Goal: Understand process/instructions

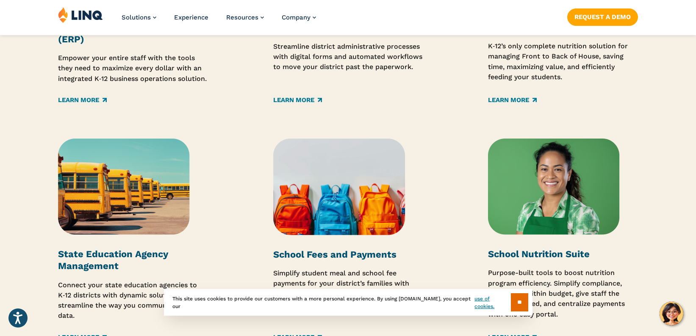
scroll to position [1319, 0]
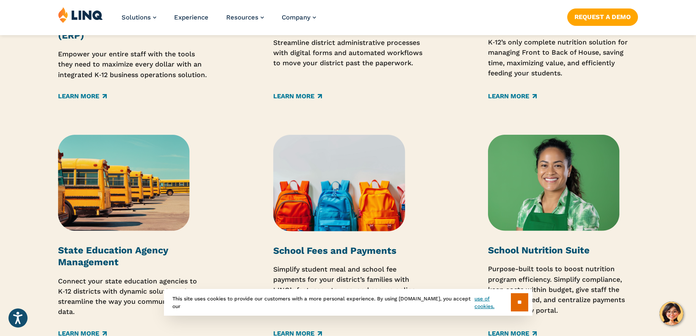
click at [356, 135] on img at bounding box center [339, 183] width 132 height 97
click at [311, 328] on link "Learn More" at bounding box center [297, 332] width 49 height 9
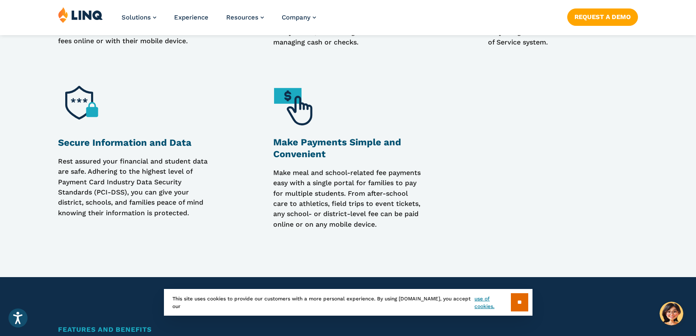
scroll to position [853, 0]
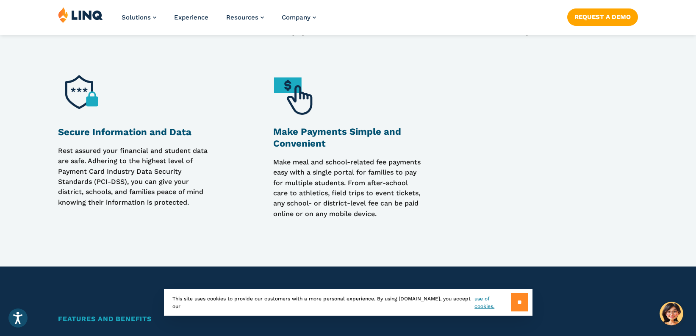
click at [513, 301] on input "**" at bounding box center [519, 302] width 17 height 18
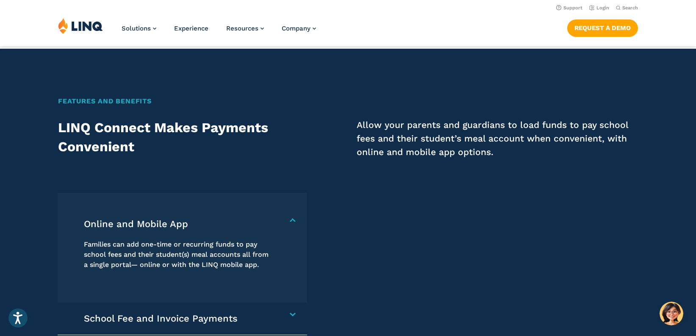
scroll to position [1072, 0]
